Goal: Task Accomplishment & Management: Manage account settings

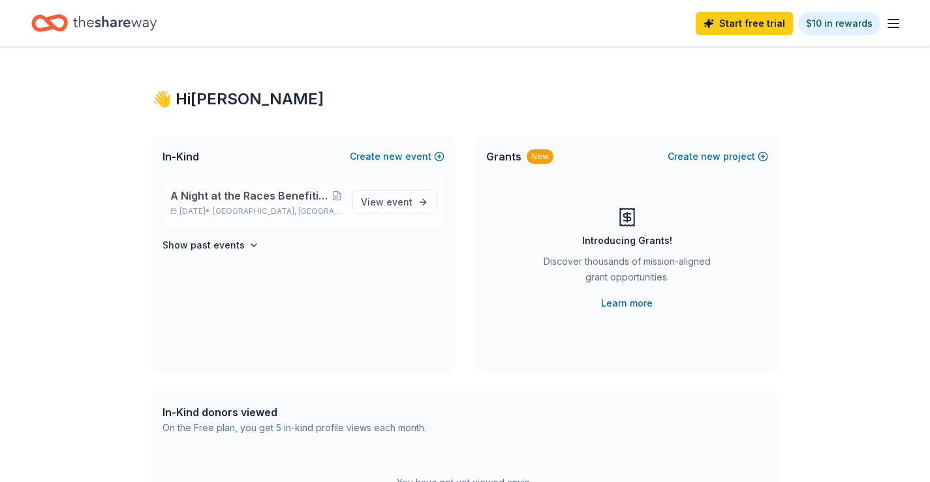
click at [275, 193] on span "A Night at the Races Benefiting [PERSON_NAME] Fight Against [MEDICAL_DATA]" at bounding box center [250, 196] width 161 height 16
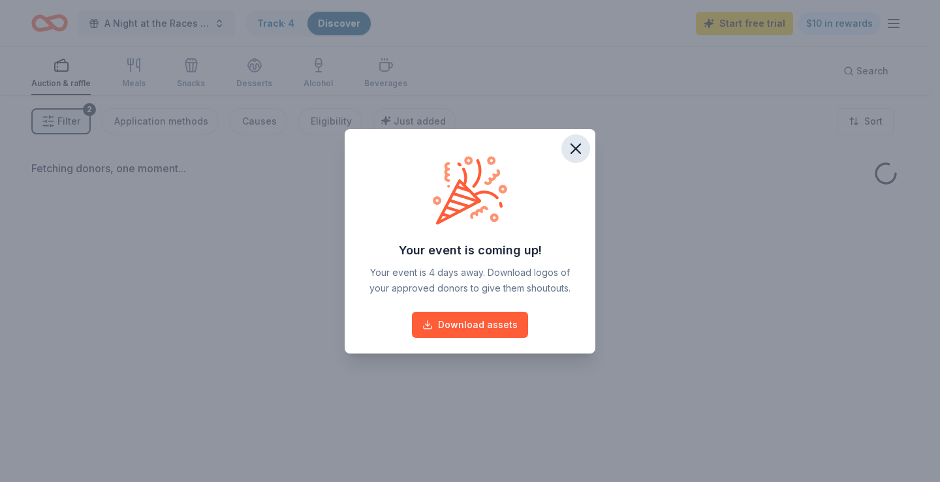
click at [581, 144] on icon "button" at bounding box center [575, 149] width 18 height 18
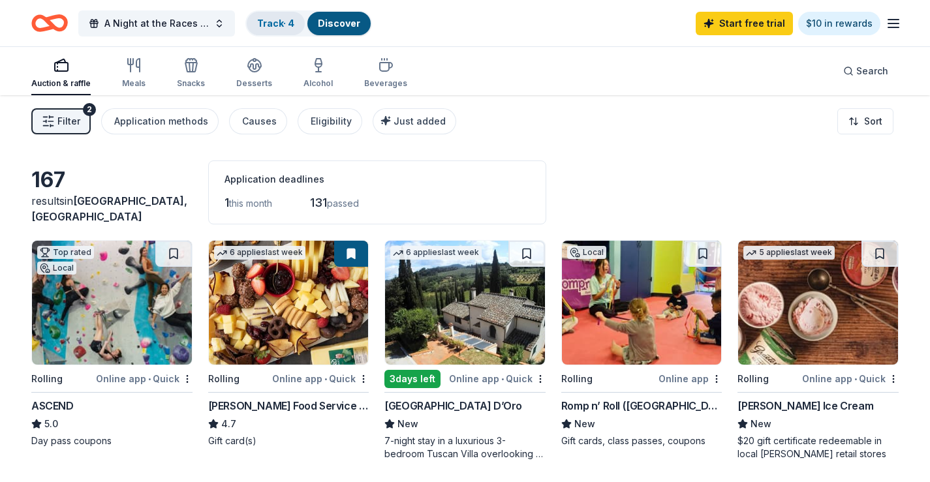
click at [280, 27] on link "Track · 4" at bounding box center [275, 23] width 37 height 11
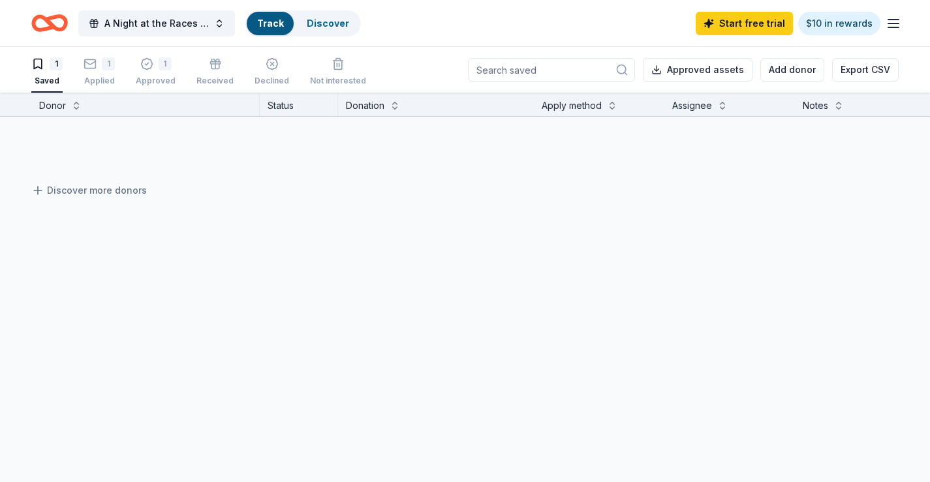
scroll to position [1, 0]
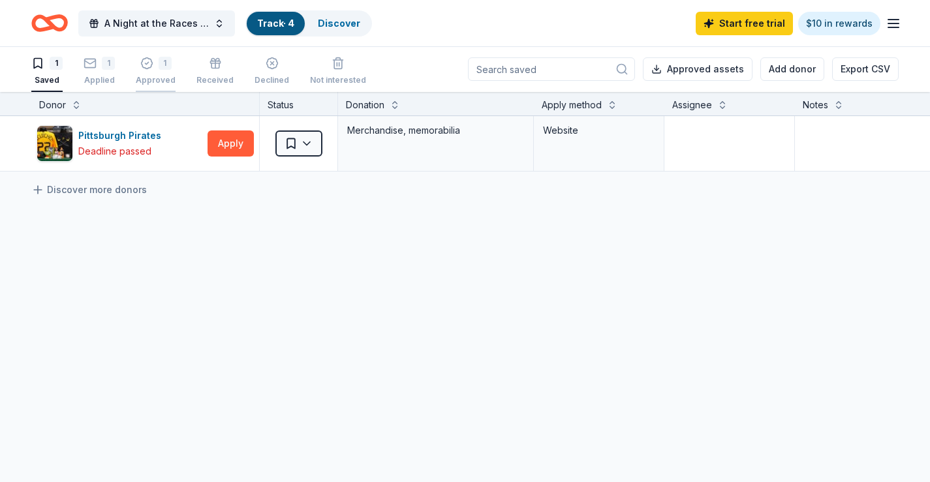
click at [146, 71] on div "1 Approved" at bounding box center [156, 71] width 40 height 29
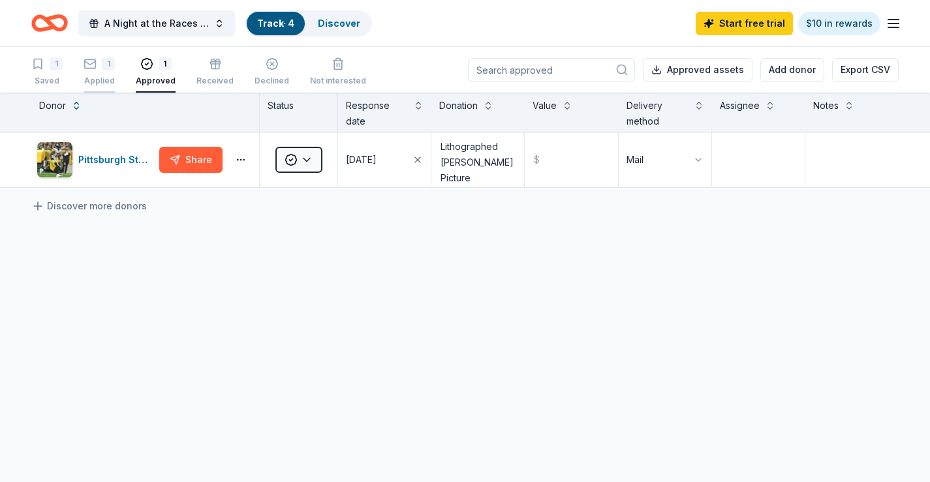
click at [98, 76] on div "Applied" at bounding box center [99, 81] width 31 height 10
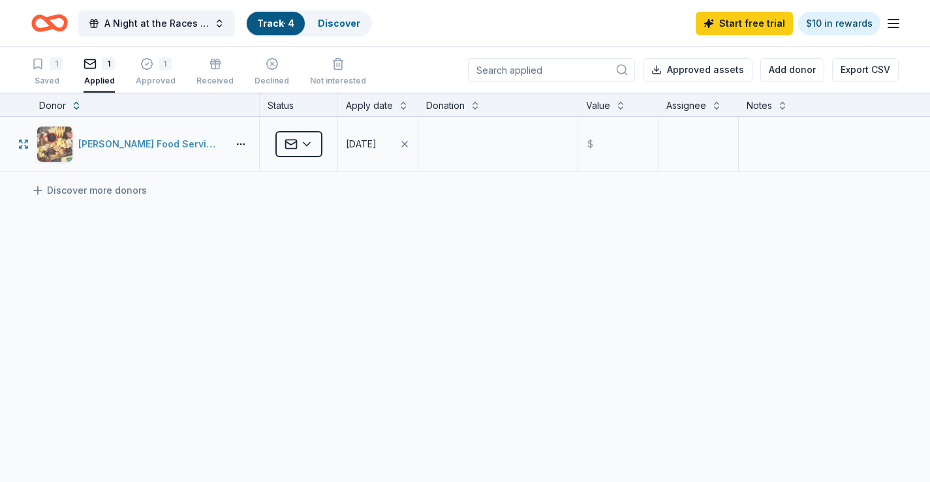
click at [153, 149] on div "[PERSON_NAME] Food Service Store" at bounding box center [150, 144] width 144 height 16
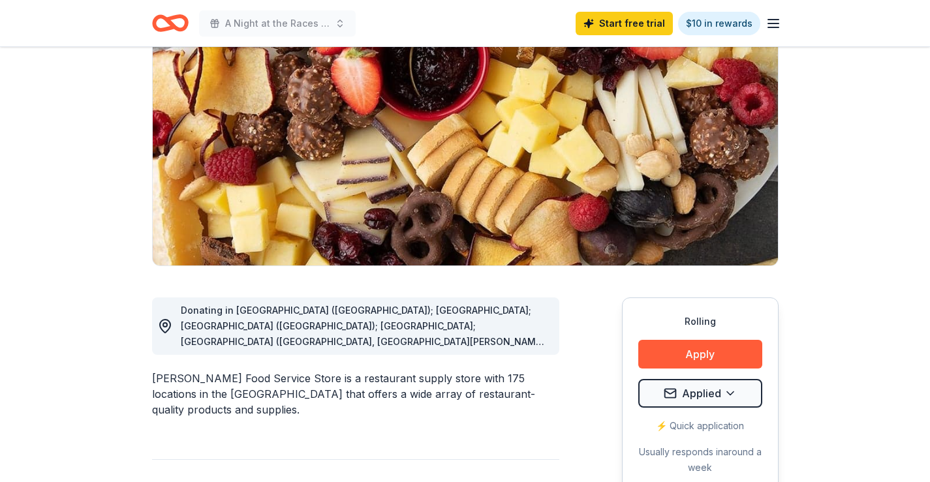
scroll to position [196, 0]
